Goal: Information Seeking & Learning: Learn about a topic

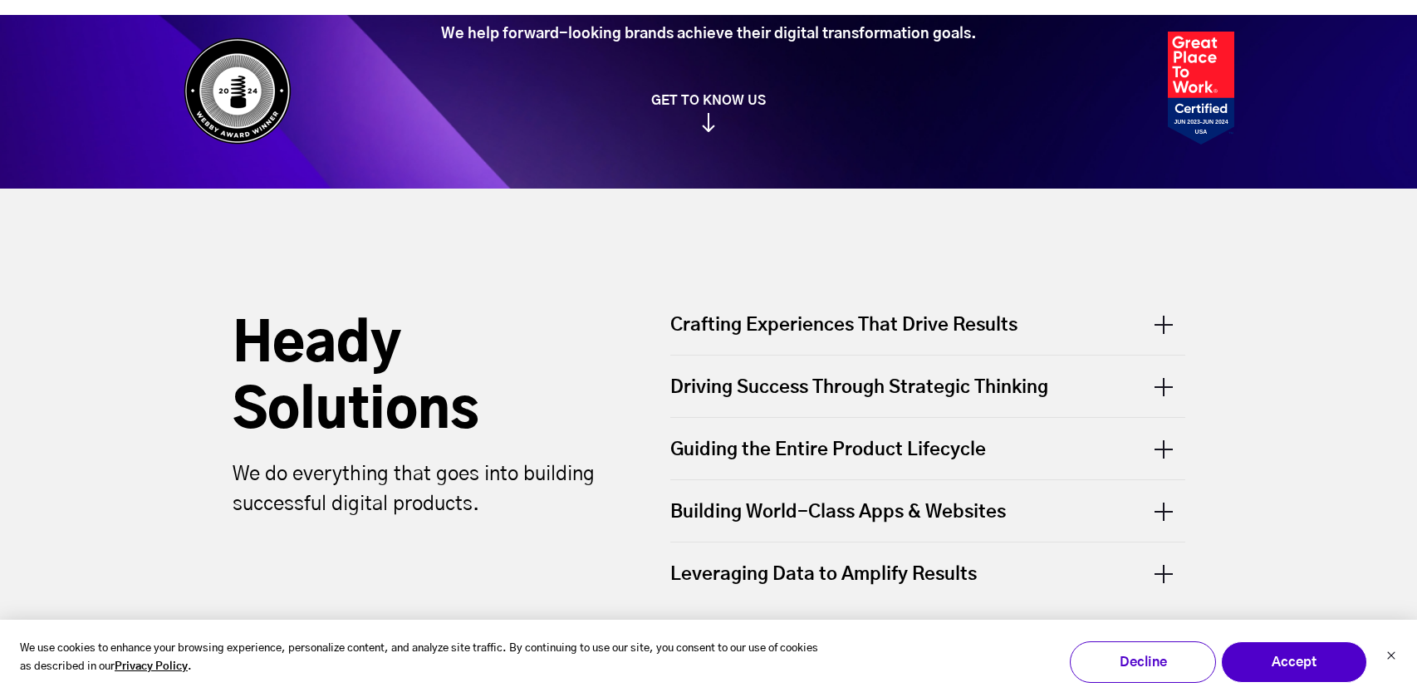
scroll to position [410, 0]
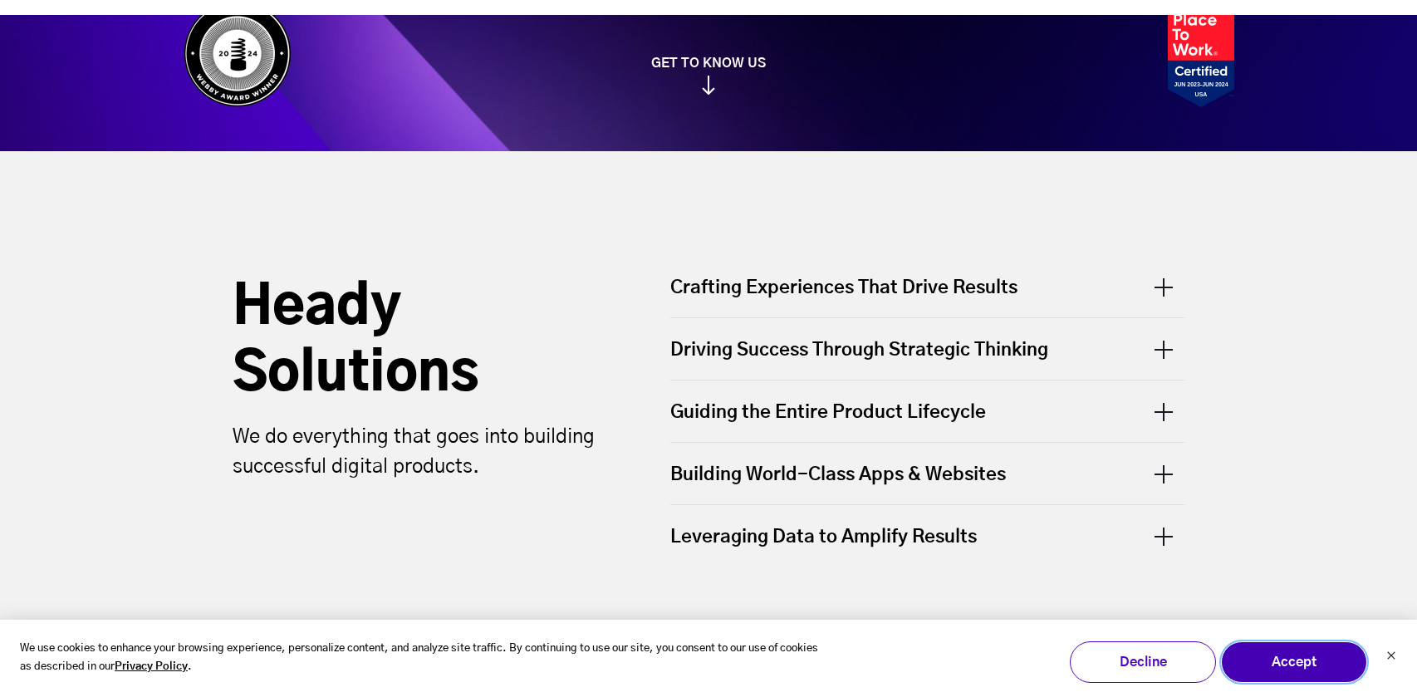
click at [1279, 660] on button "Accept" at bounding box center [1294, 662] width 146 height 42
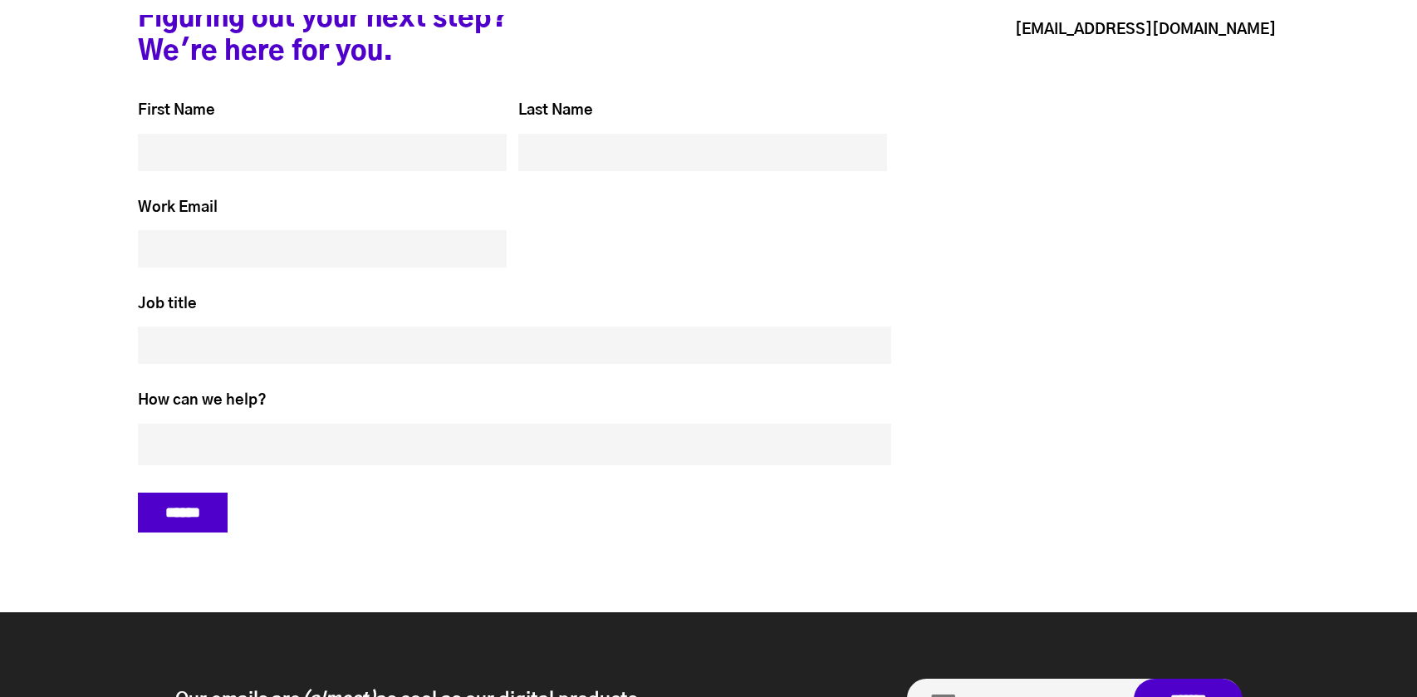
scroll to position [7123, 0]
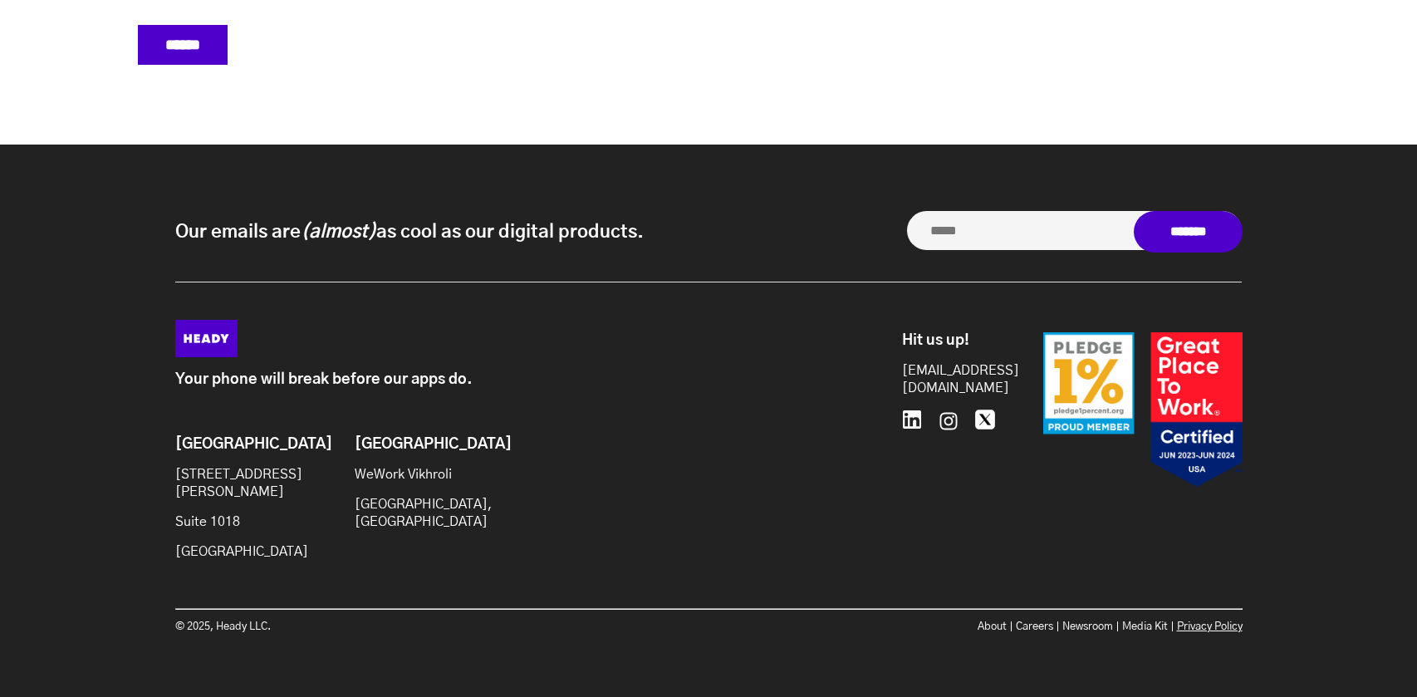
click at [1205, 621] on link "Privacy Policy" at bounding box center [1210, 626] width 66 height 11
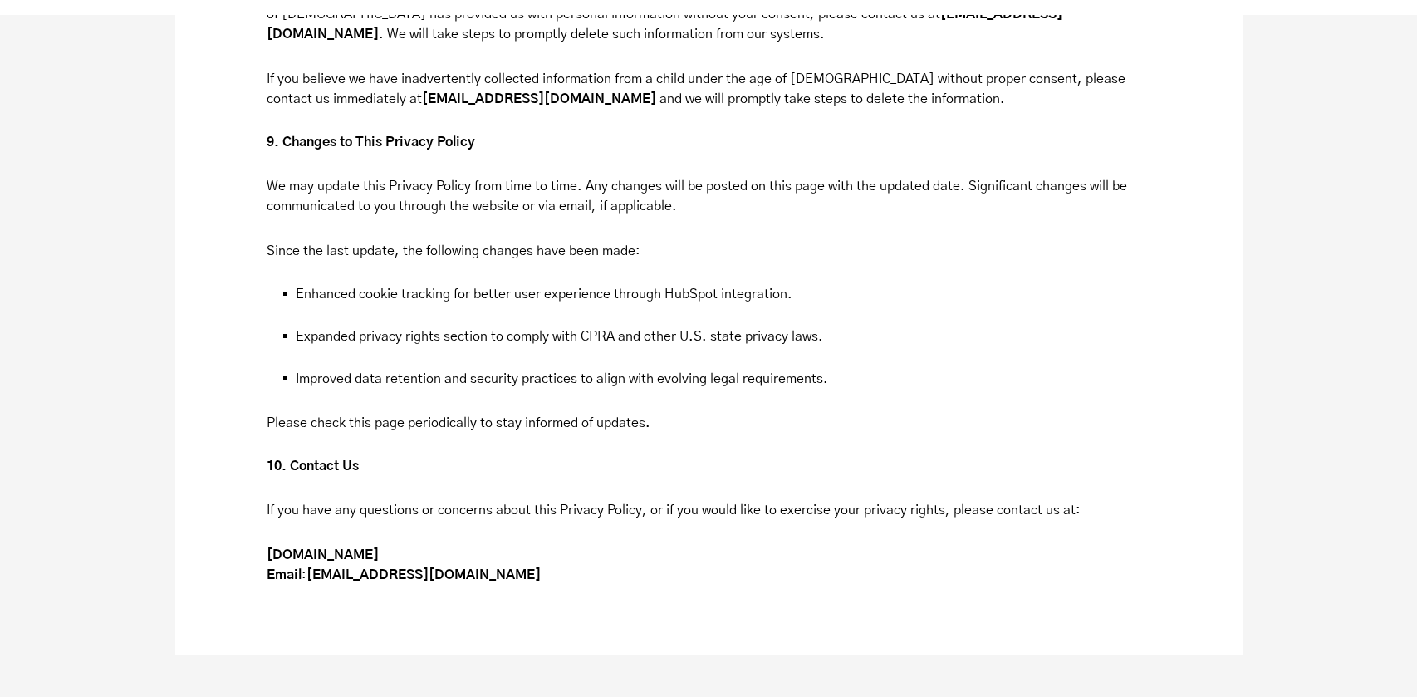
scroll to position [6106, 0]
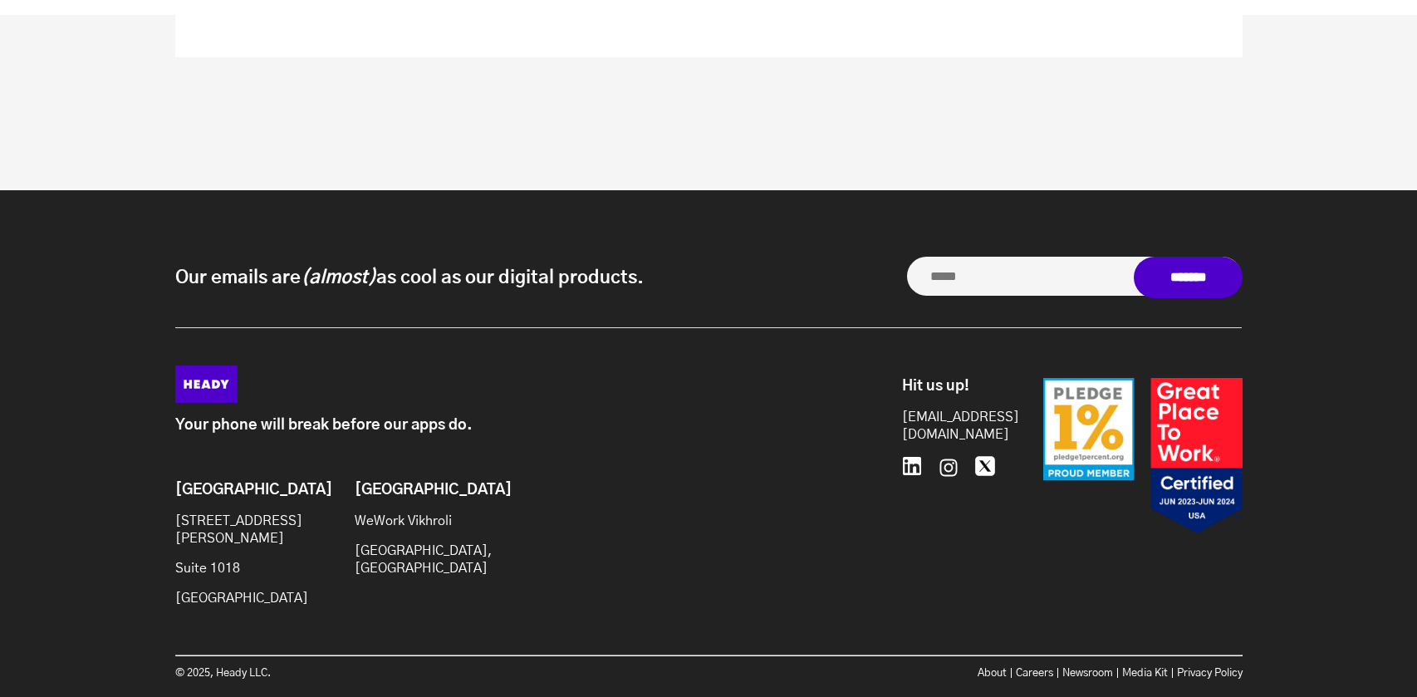
click at [239, 665] on p "© 2025, Heady LLC." at bounding box center [442, 673] width 534 height 17
drag, startPoint x: 239, startPoint y: 614, endPoint x: 264, endPoint y: 616, distance: 25.0
click at [264, 665] on p "© 2025, Heady LLC." at bounding box center [442, 673] width 534 height 17
copy p "Heady LLC"
